Goal: Task Accomplishment & Management: Use online tool/utility

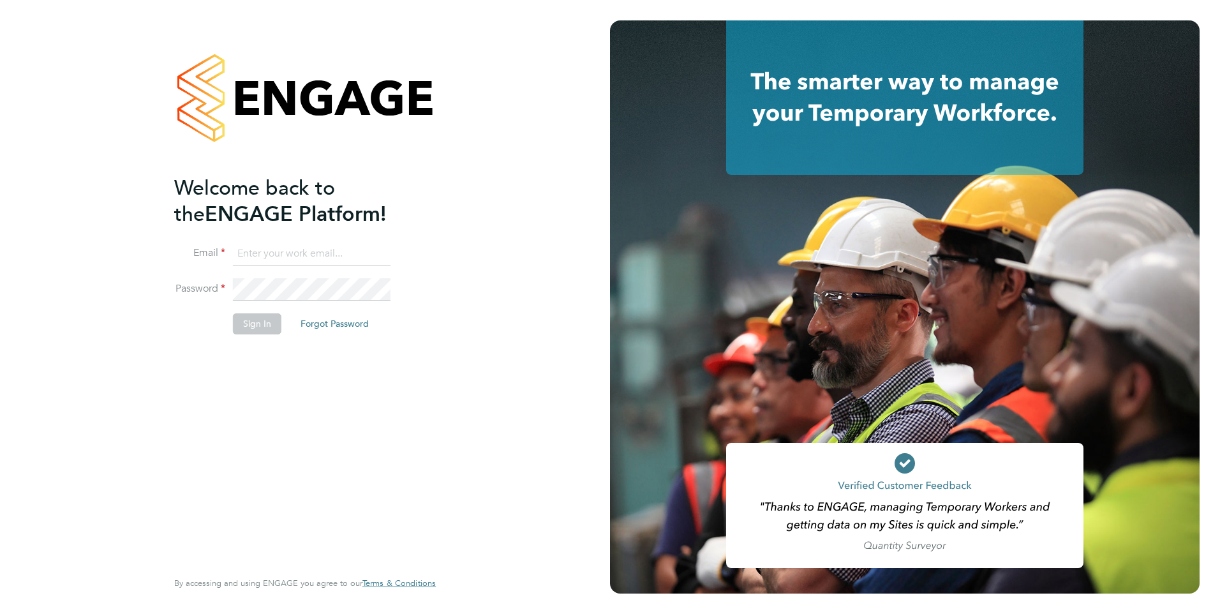
type input "[PERSON_NAME][EMAIL_ADDRESS][DOMAIN_NAME]"
click at [248, 320] on button "Sign In" at bounding box center [257, 323] width 49 height 20
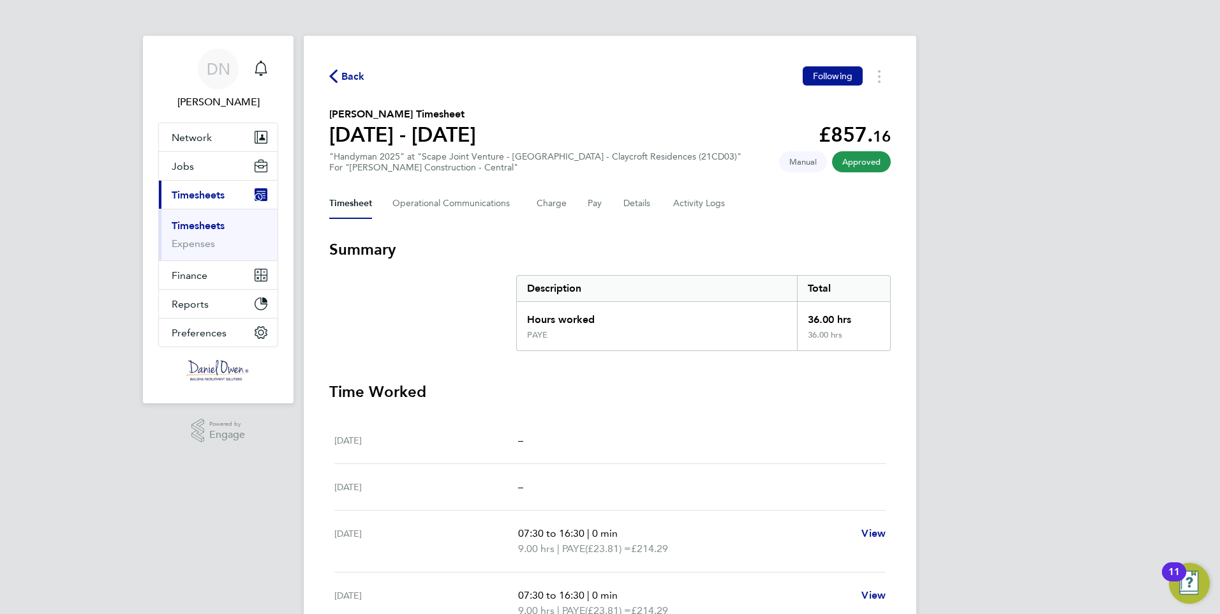
click at [197, 225] on link "Timesheets" at bounding box center [198, 226] width 53 height 12
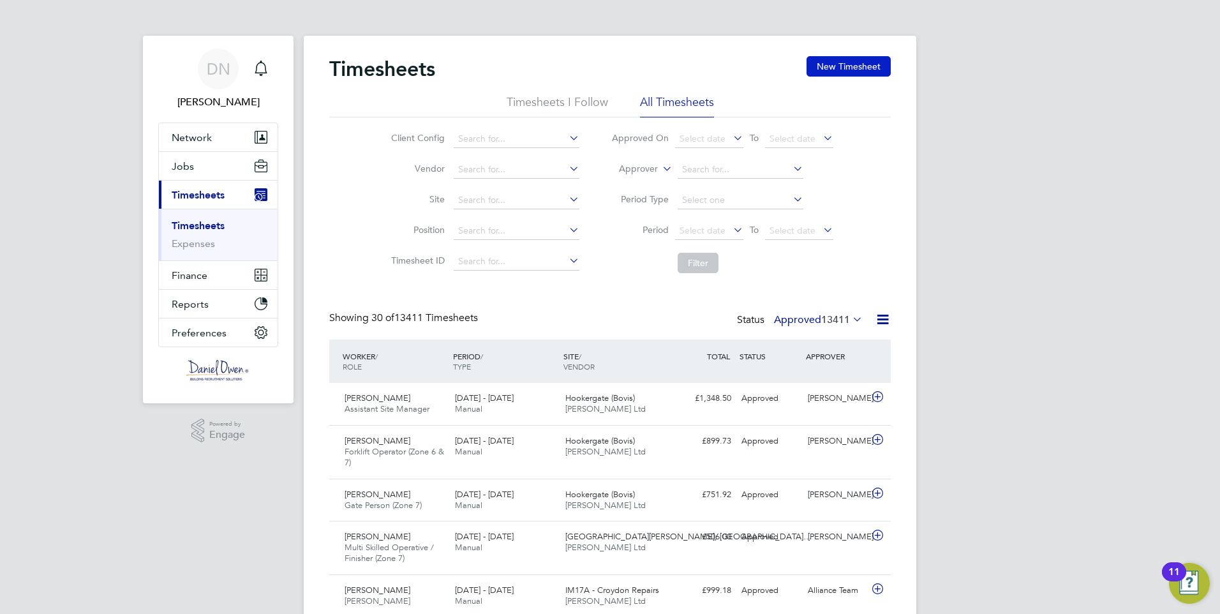
click at [841, 68] on button "New Timesheet" at bounding box center [849, 66] width 84 height 20
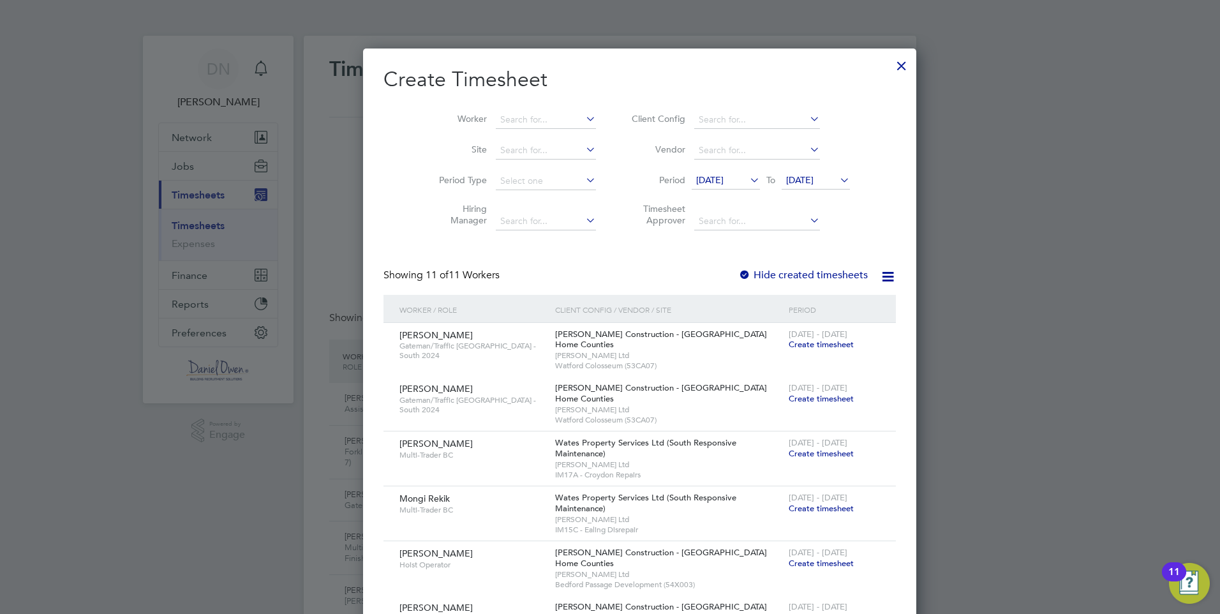
click at [837, 179] on icon at bounding box center [837, 180] width 0 height 18
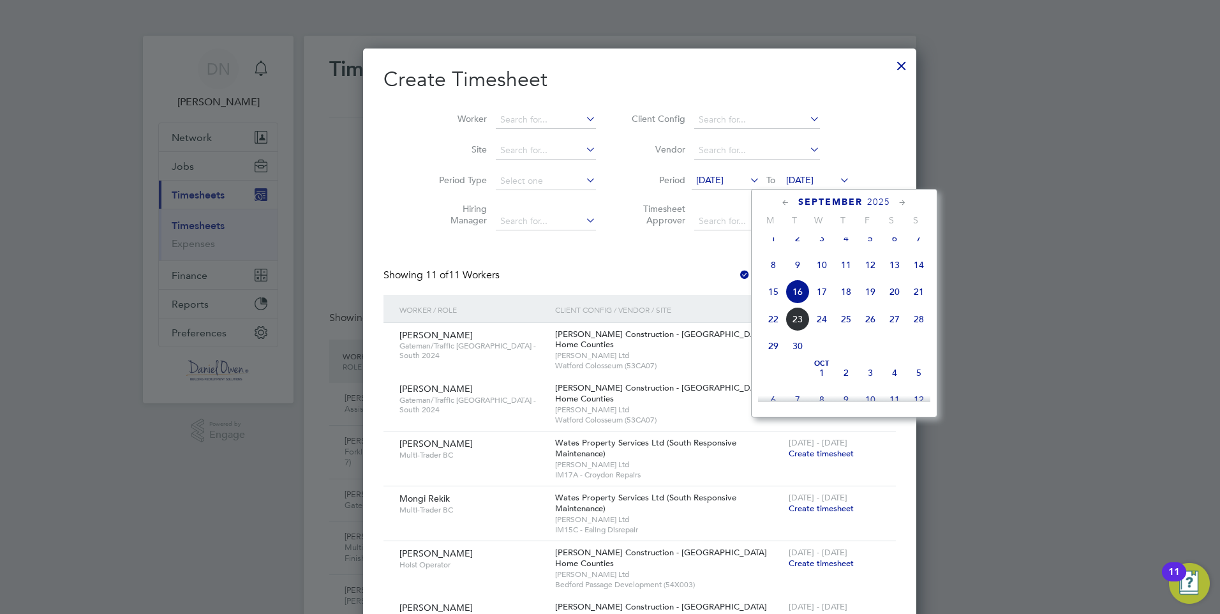
click at [922, 302] on span "21" at bounding box center [919, 292] width 24 height 24
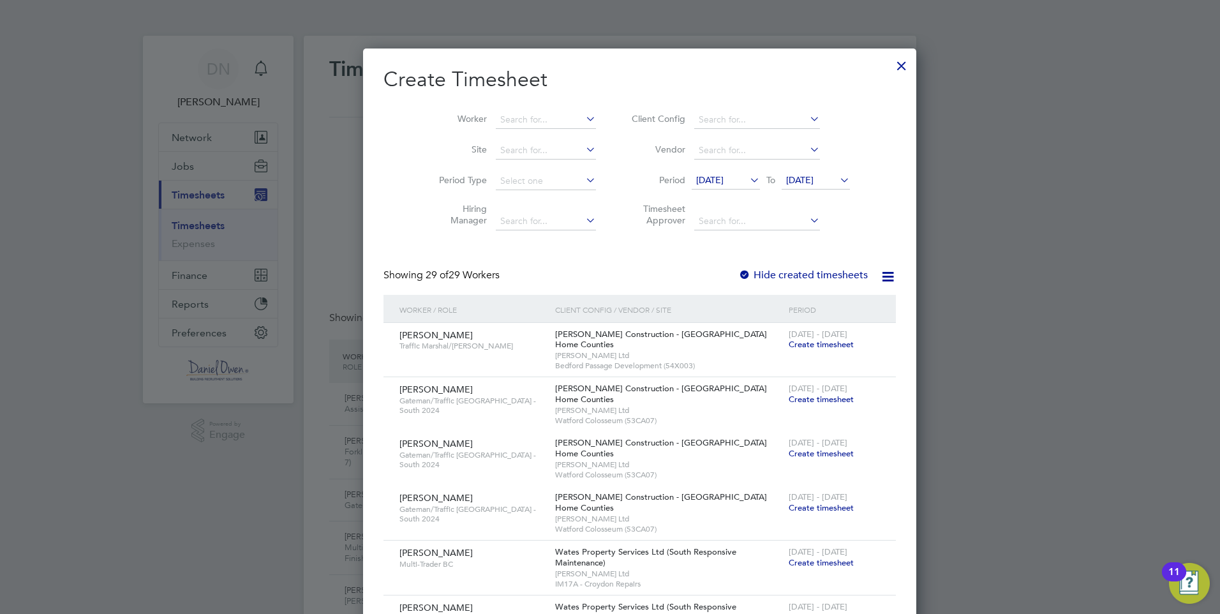
click at [738, 272] on label "Hide created timesheets" at bounding box center [803, 275] width 130 height 13
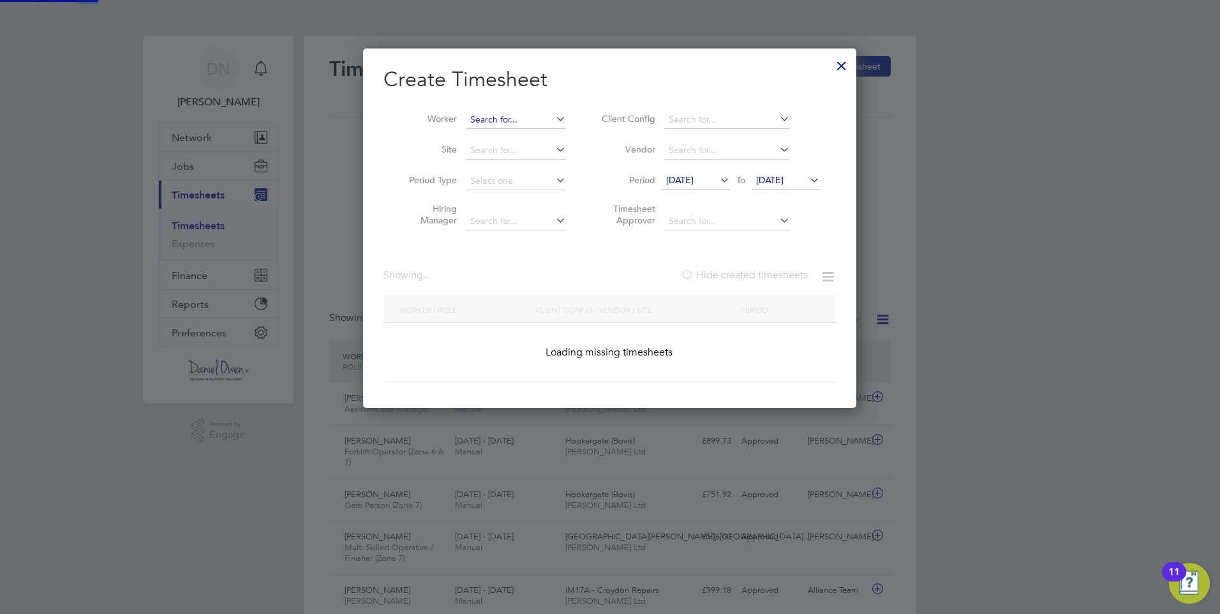
click at [475, 118] on input at bounding box center [516, 120] width 100 height 18
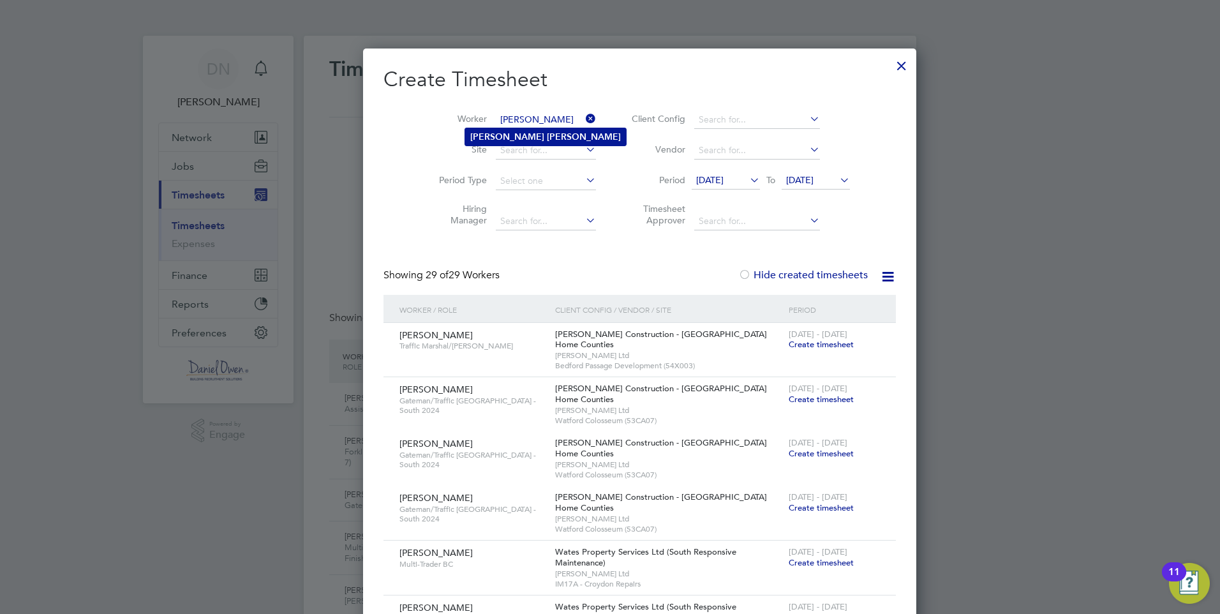
click at [547, 141] on b "Taylor" at bounding box center [584, 136] width 74 height 11
type input "Craig Taylor"
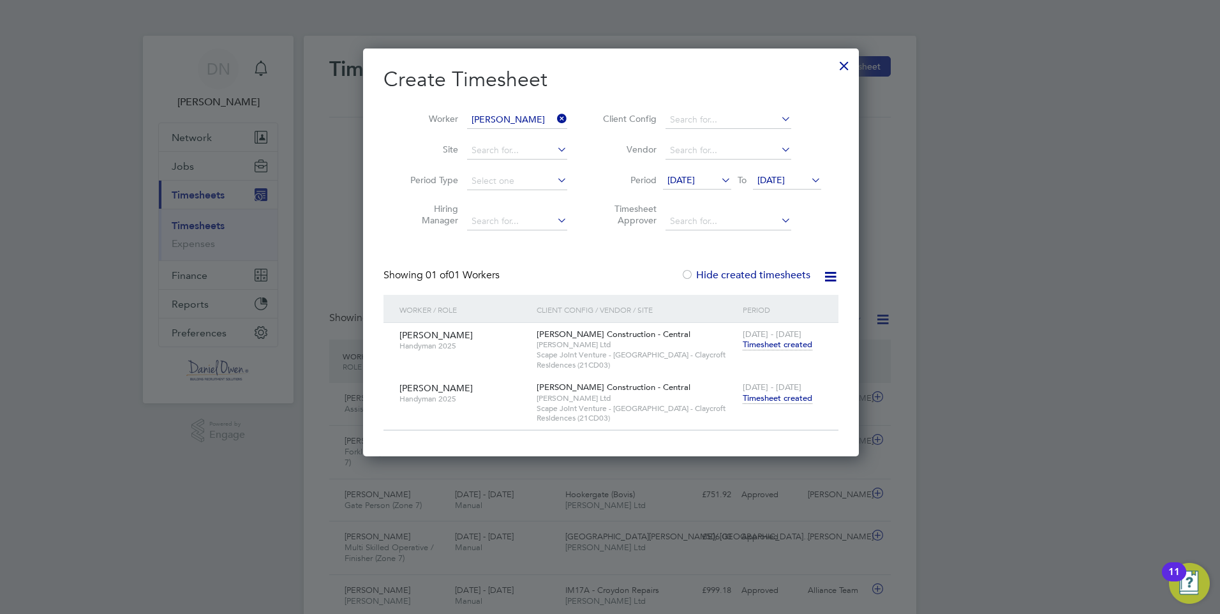
click at [774, 398] on span "Timesheet created" at bounding box center [778, 398] width 70 height 11
